Goal: Task Accomplishment & Management: Complete application form

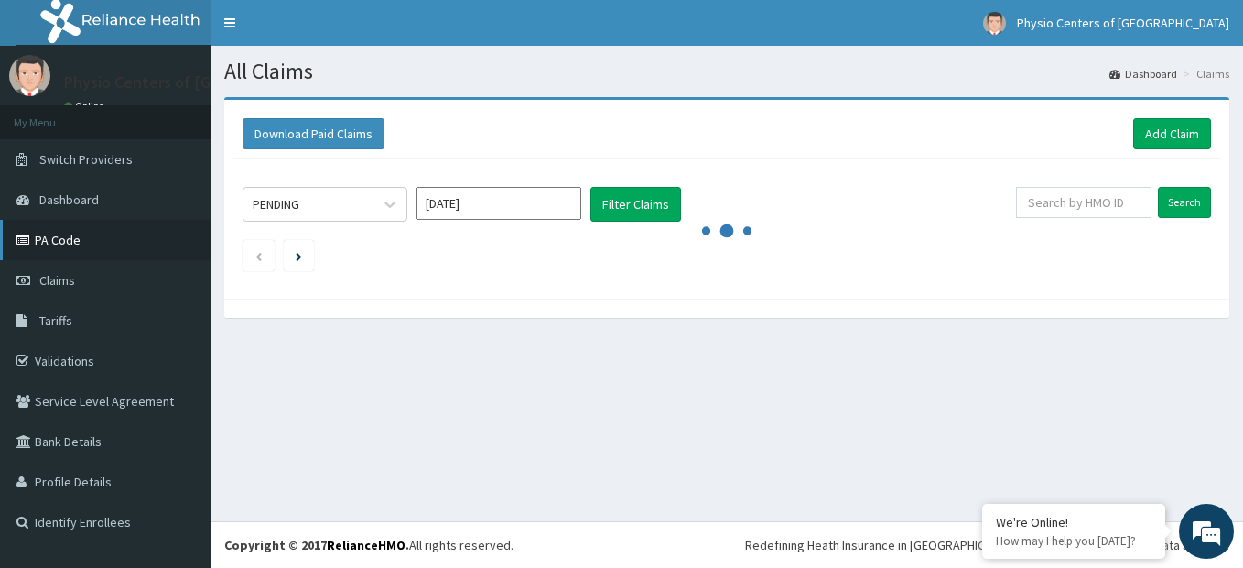
click at [63, 239] on link "PA Code" at bounding box center [105, 240] width 211 height 40
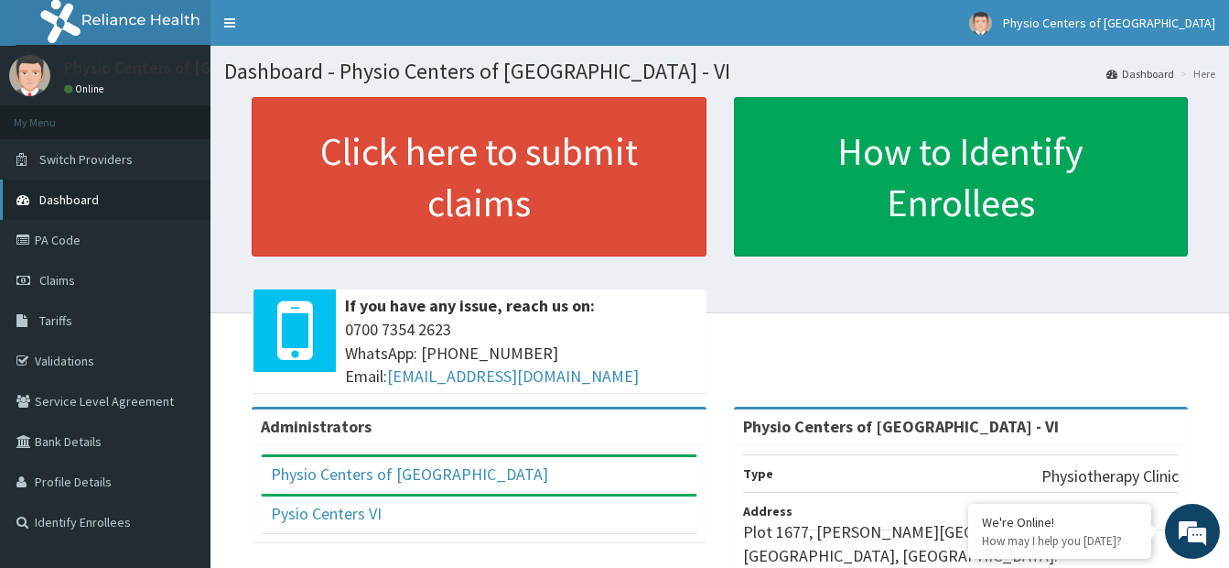
drag, startPoint x: 75, startPoint y: 245, endPoint x: 132, endPoint y: 185, distance: 82.9
click at [75, 245] on link "PA Code" at bounding box center [105, 240] width 211 height 40
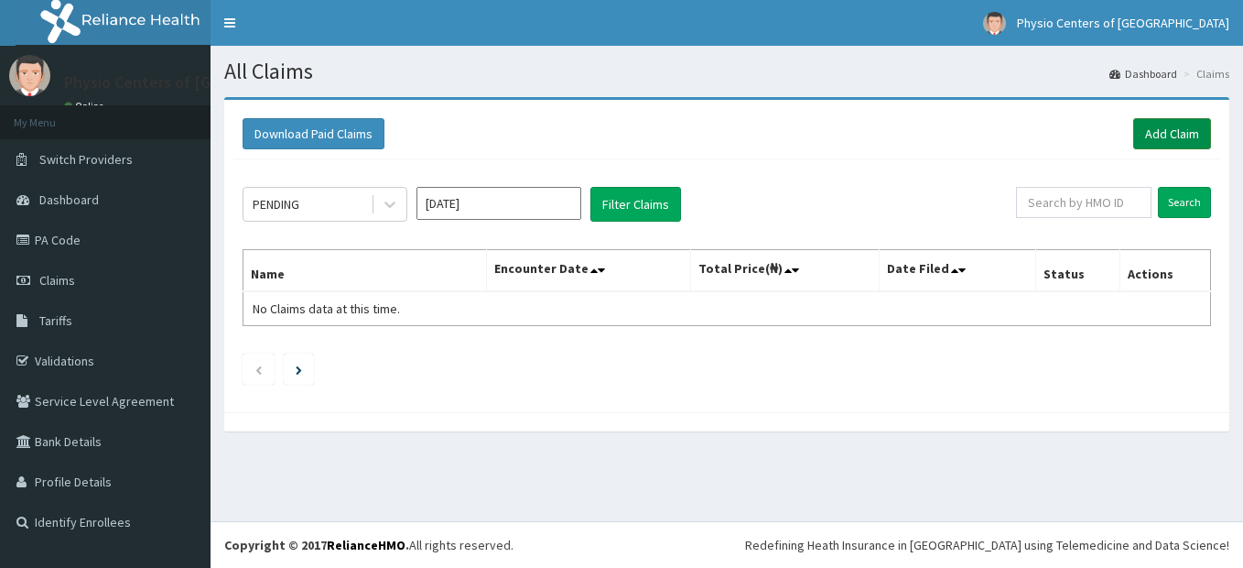
click at [1169, 133] on link "Add Claim" at bounding box center [1172, 133] width 78 height 31
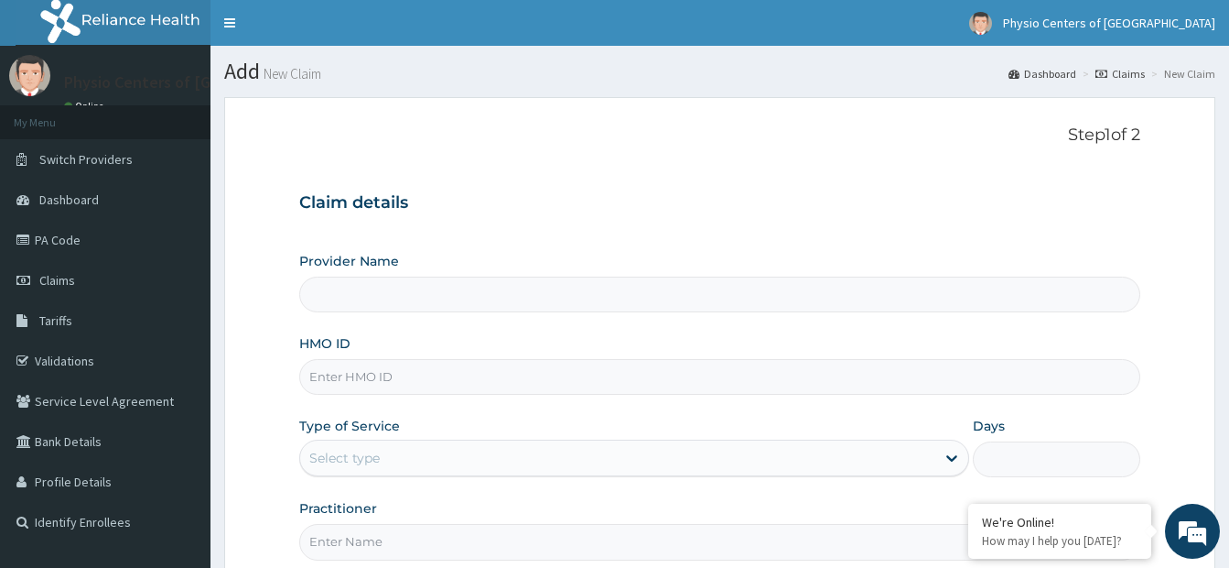
click at [584, 384] on input "HMO ID" at bounding box center [719, 377] width 841 height 36
type input "Physio Centers of Africa - VI"
type input "ISL/10006/C"
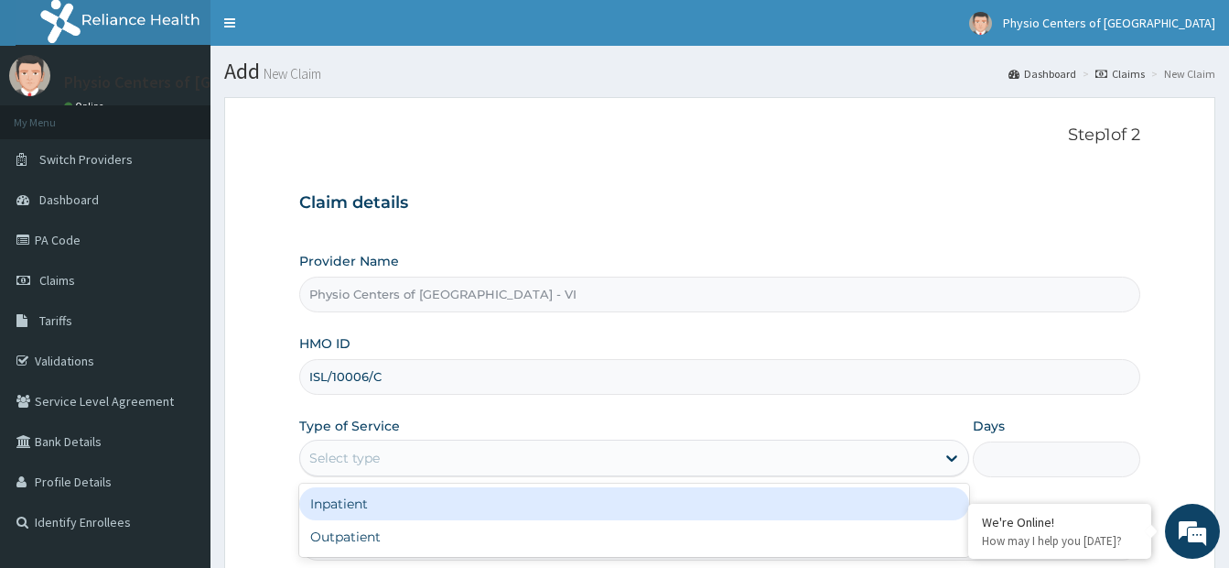
click at [555, 465] on div "Select type" at bounding box center [617, 457] width 635 height 29
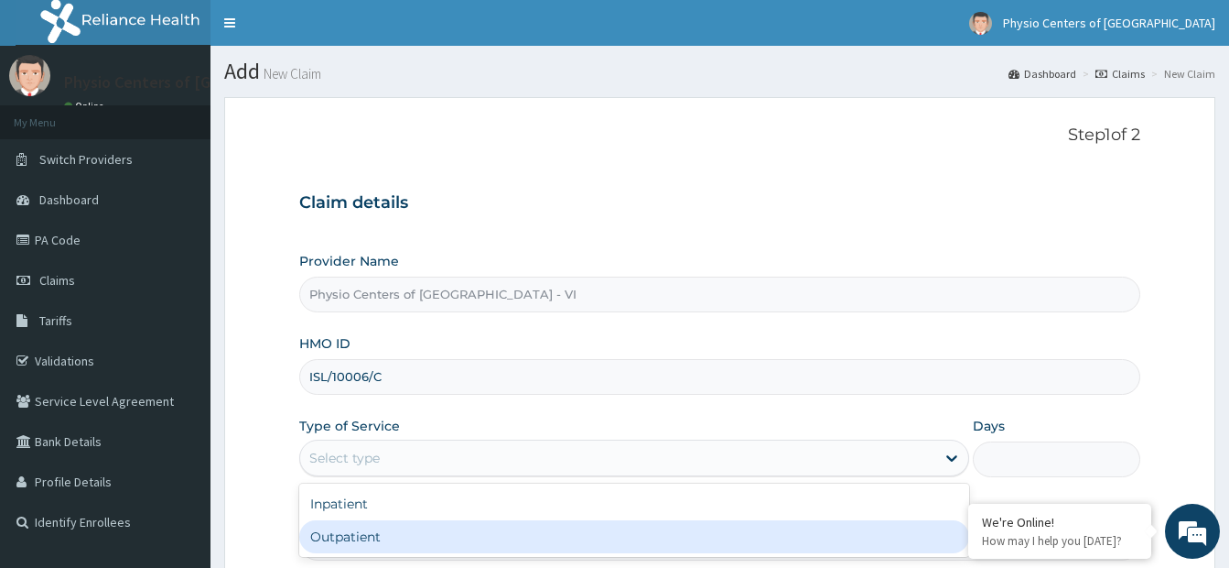
click at [497, 535] on div "Outpatient" at bounding box center [634, 536] width 670 height 33
type input "1"
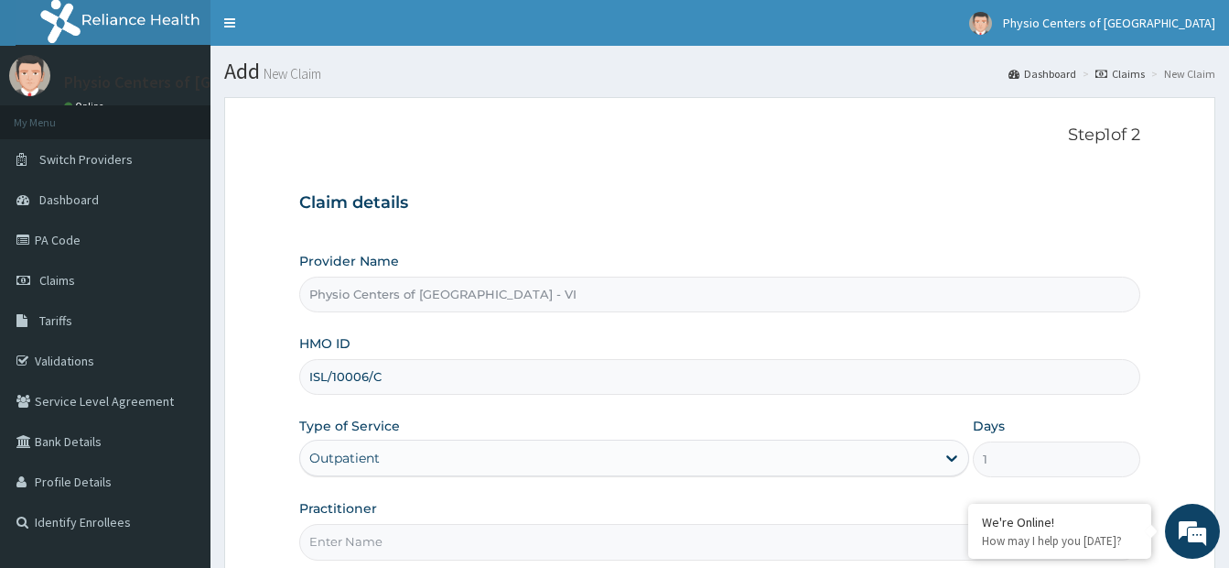
click at [510, 538] on input "Practitioner" at bounding box center [719, 542] width 841 height 36
type input "PT TOSIN OJO"
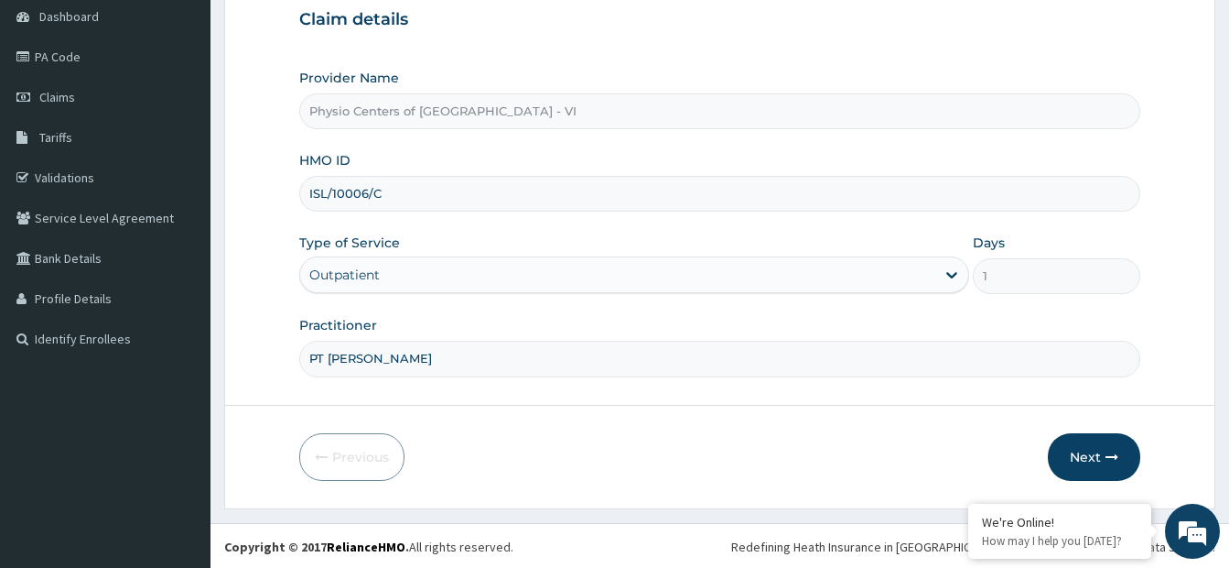
scroll to position [185, 0]
click at [1096, 445] on button "Next" at bounding box center [1094, 455] width 92 height 48
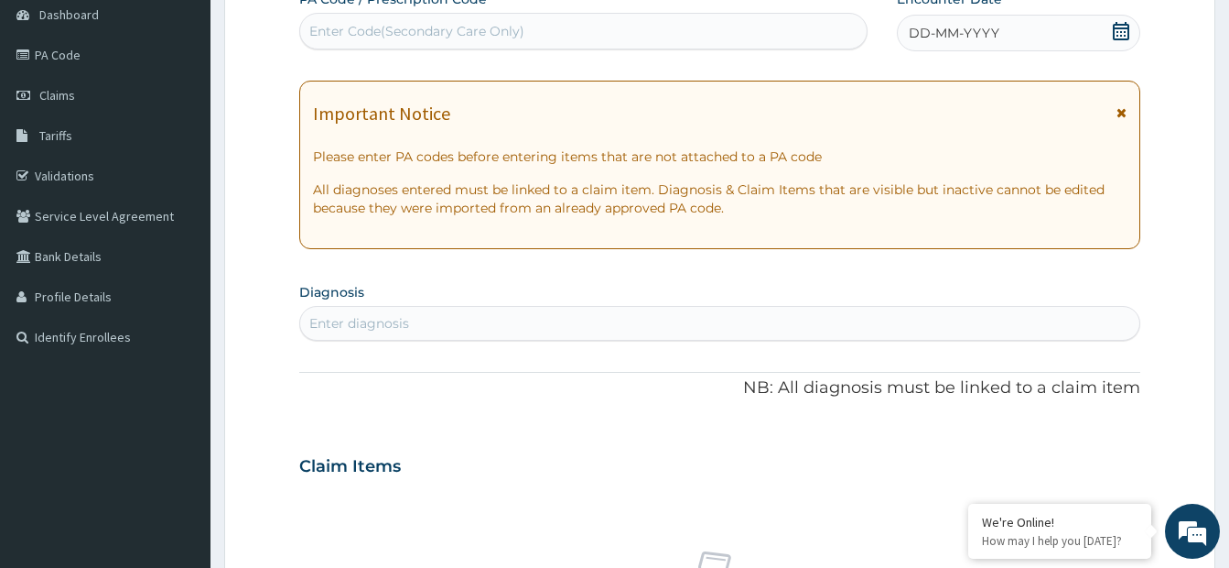
click at [659, 37] on div "Enter Code(Secondary Care Only)" at bounding box center [583, 30] width 567 height 29
paste input "PA/6D51FE"
type input "PA/6D51FE"
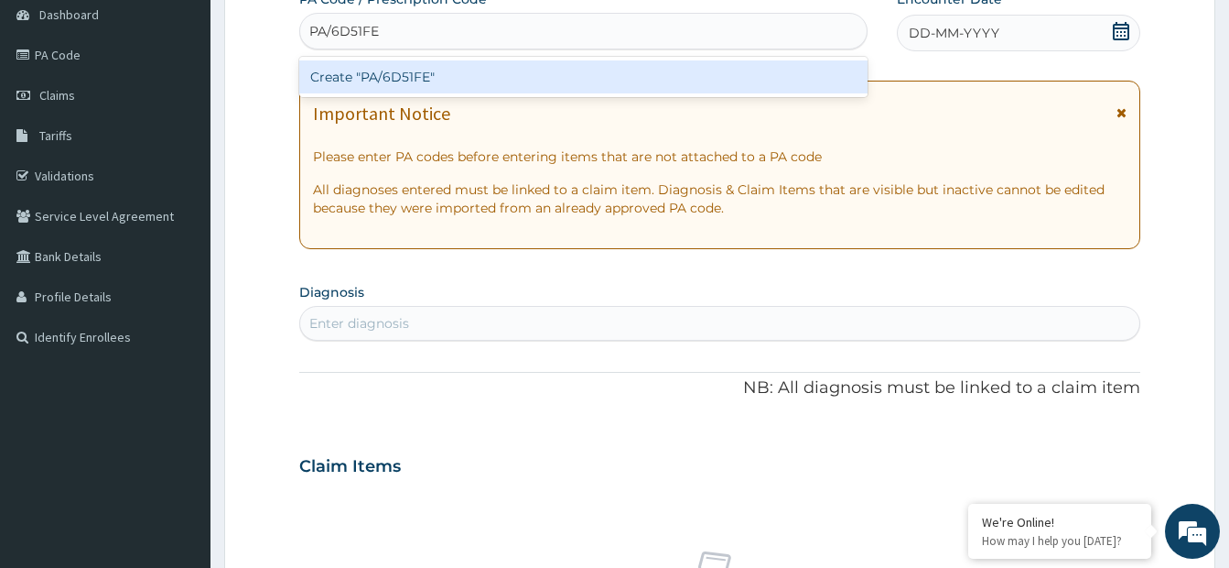
click at [618, 70] on div "Create "PA/6D51FE"" at bounding box center [583, 76] width 568 height 33
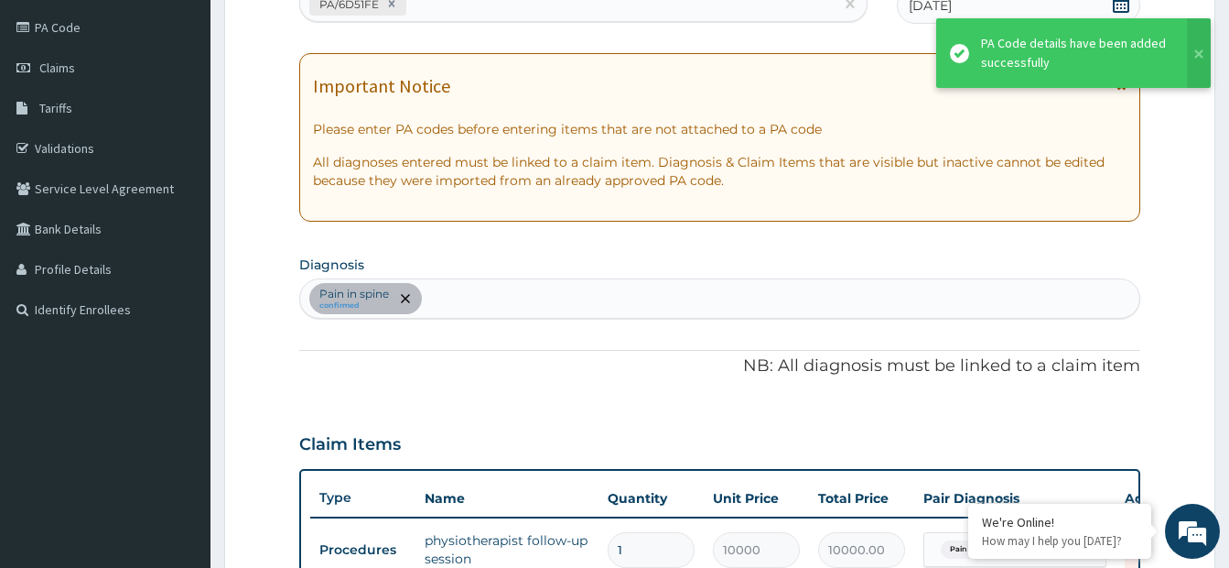
scroll to position [679, 0]
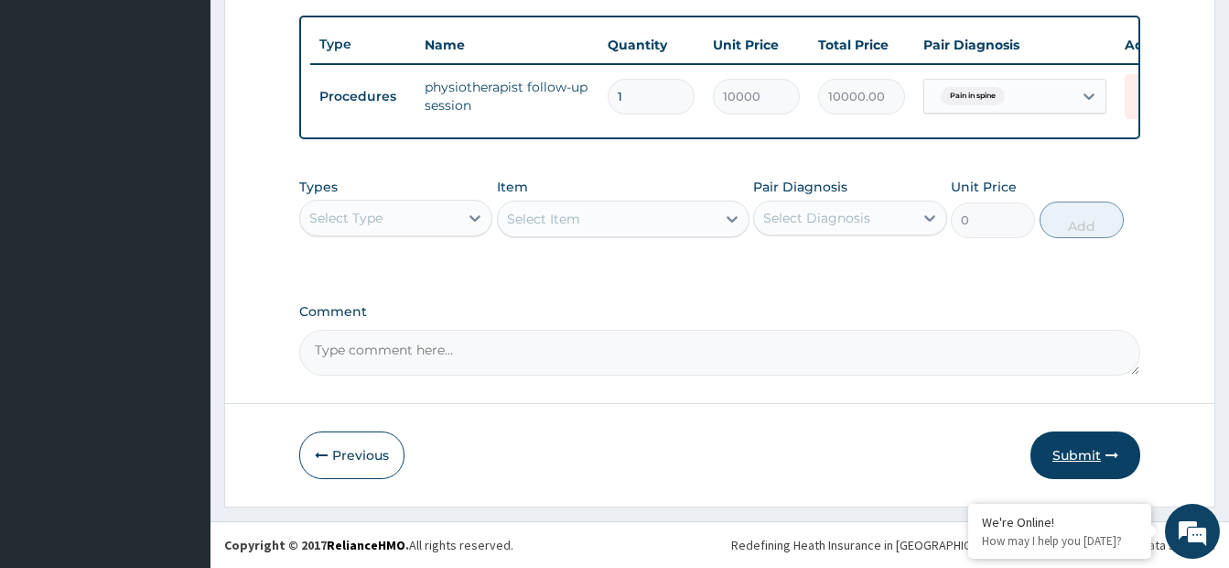
click at [1074, 448] on button "Submit" at bounding box center [1086, 455] width 110 height 48
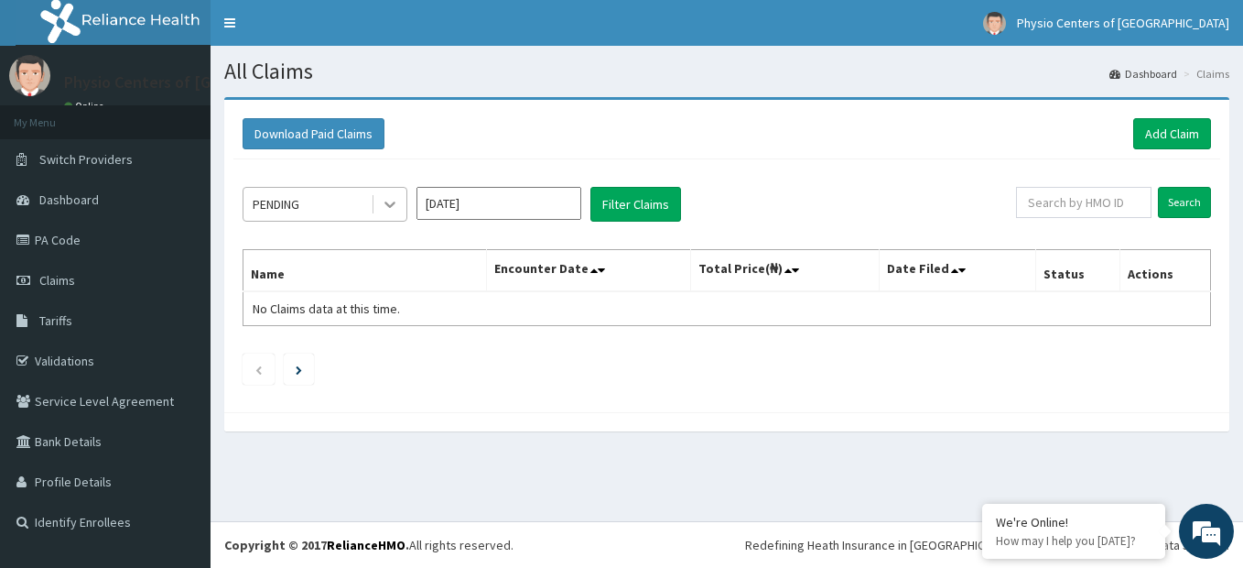
click at [388, 202] on icon at bounding box center [390, 204] width 18 height 18
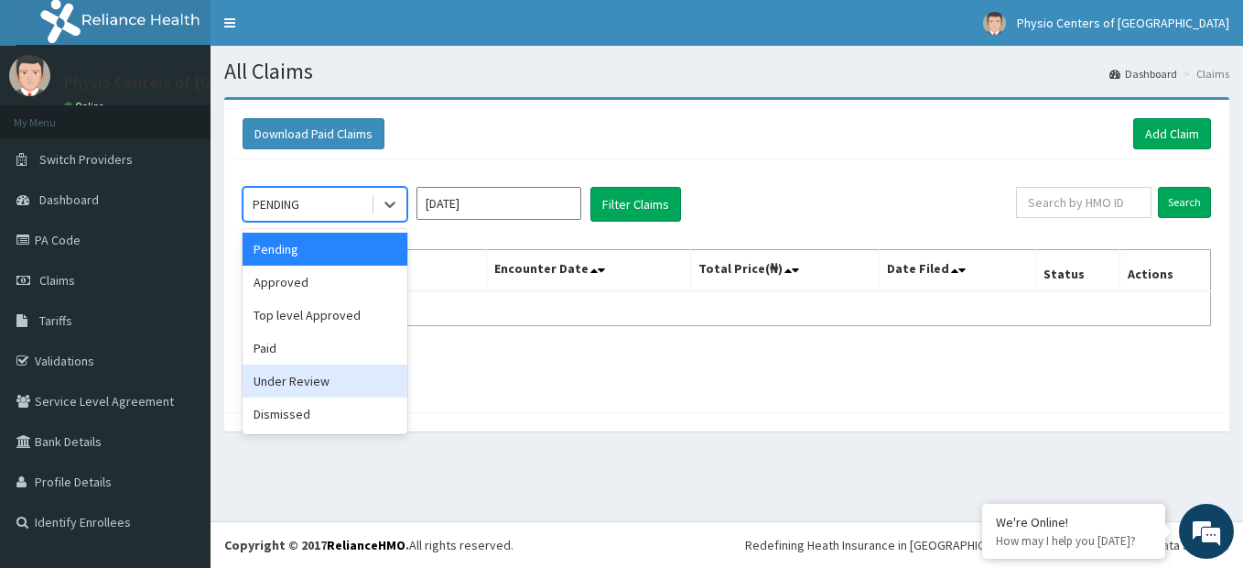
click at [309, 387] on div "Under Review" at bounding box center [325, 380] width 165 height 33
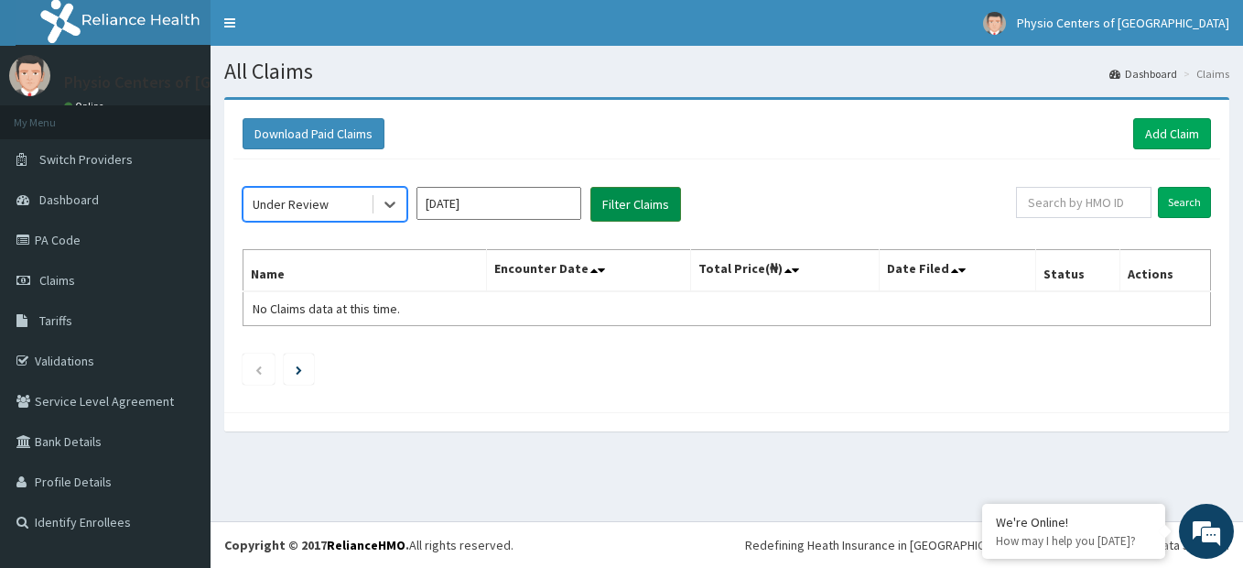
click at [621, 204] on button "Filter Claims" at bounding box center [635, 204] width 91 height 35
